Goal: Complete application form

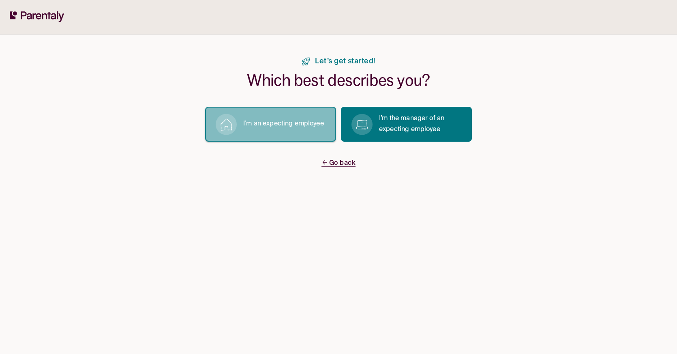
click at [307, 124] on p "I’m an expecting employee" at bounding box center [283, 123] width 81 height 11
